Goal: Task Accomplishment & Management: Manage account settings

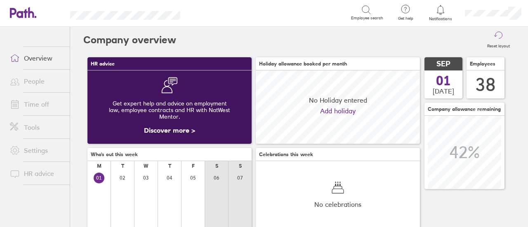
scroll to position [73, 164]
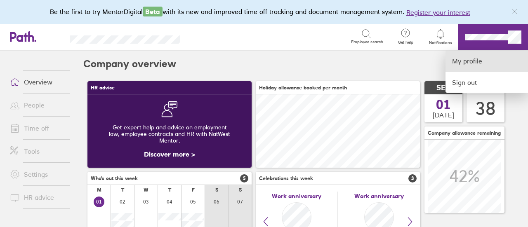
click at [452, 59] on link "My profile" at bounding box center [486, 61] width 82 height 21
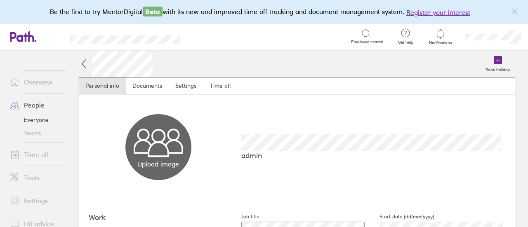
click at [38, 153] on link "Time off" at bounding box center [36, 154] width 66 height 16
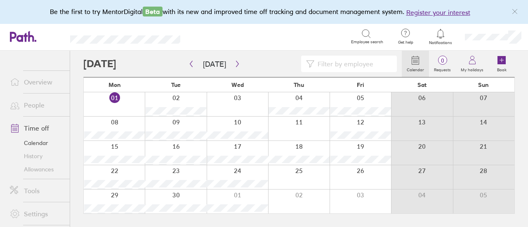
click at [35, 106] on link "People" at bounding box center [36, 105] width 66 height 16
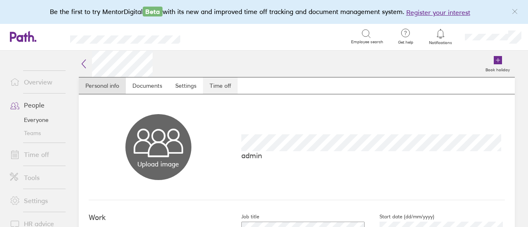
click at [222, 88] on link "Time off" at bounding box center [220, 86] width 35 height 16
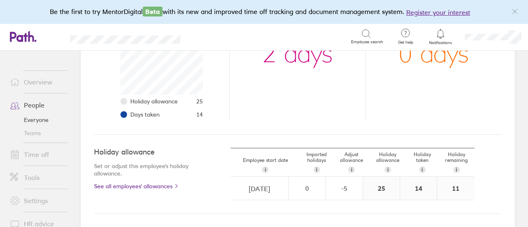
scroll to position [206, 0]
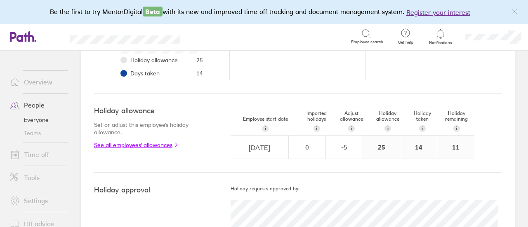
click at [167, 142] on link "See all employees' allowances" at bounding box center [146, 145] width 104 height 7
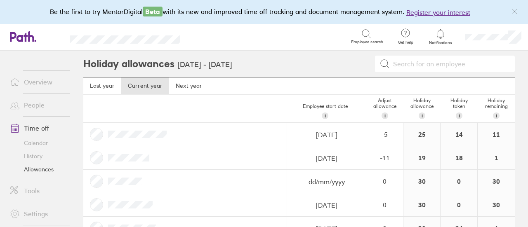
click at [98, 132] on div at bounding box center [185, 134] width 204 height 23
click at [96, 132] on div at bounding box center [185, 134] width 204 height 23
click at [43, 128] on link "Time off" at bounding box center [36, 128] width 66 height 16
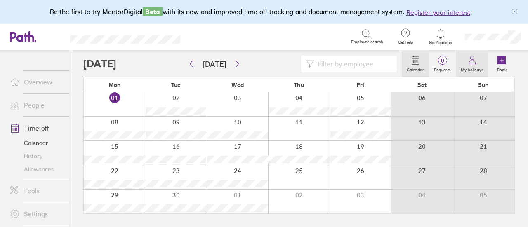
click at [469, 68] on label "My holidays" at bounding box center [472, 68] width 33 height 7
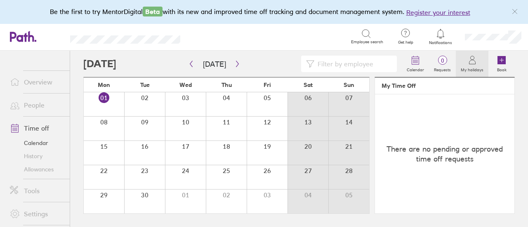
click at [37, 106] on link "People" at bounding box center [36, 105] width 66 height 16
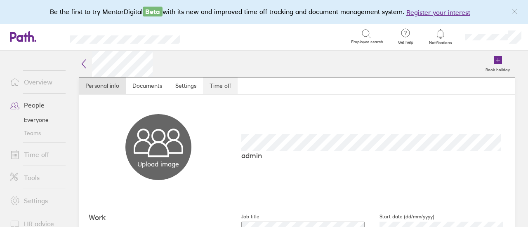
click at [217, 87] on link "Time off" at bounding box center [220, 86] width 35 height 16
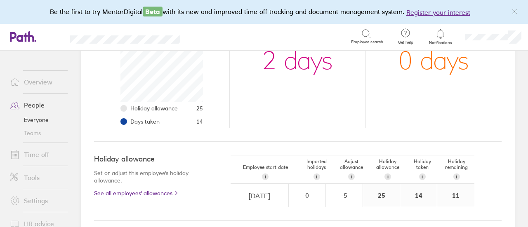
scroll to position [165, 0]
